Goal: Navigation & Orientation: Find specific page/section

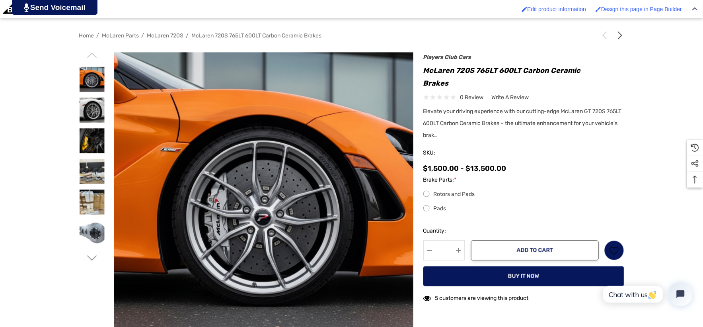
scroll to position [177, 0]
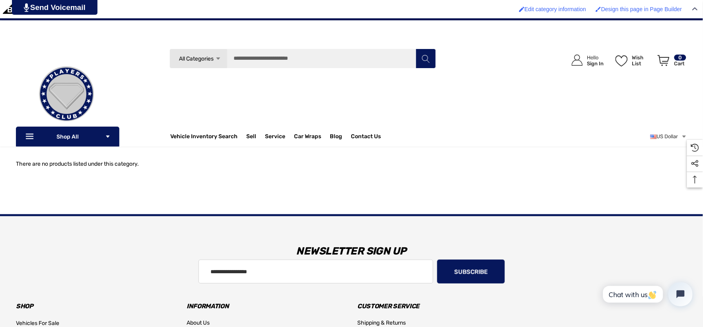
scroll to position [88, 0]
